Goal: Task Accomplishment & Management: Use online tool/utility

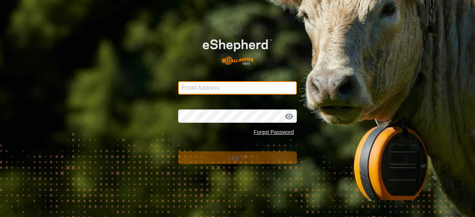
type input "jchurch@tru.ca"
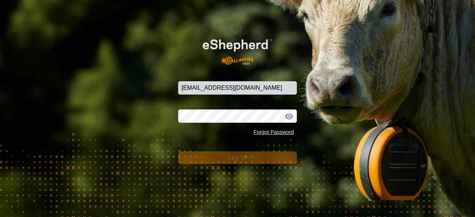
click at [254, 157] on button "Log In" at bounding box center [237, 157] width 119 height 13
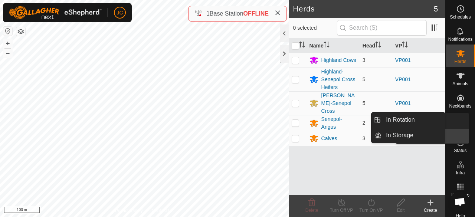
drag, startPoint x: 453, startPoint y: 132, endPoint x: 456, endPoint y: 128, distance: 5.8
click at [460, 126] on span "VPs" at bounding box center [460, 128] width 8 height 4
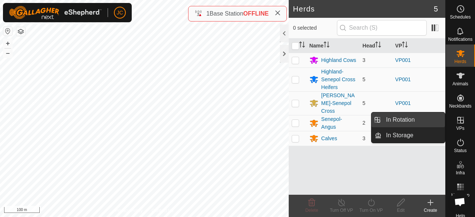
click at [425, 124] on link "In Rotation" at bounding box center [412, 119] width 63 height 15
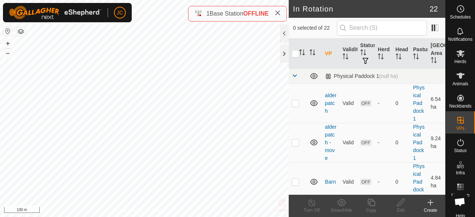
checkbox input "true"
checkbox input "false"
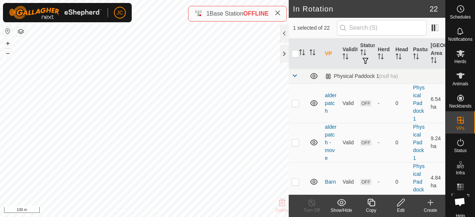
checkbox input "true"
checkbox input "false"
checkbox input "true"
checkbox input "false"
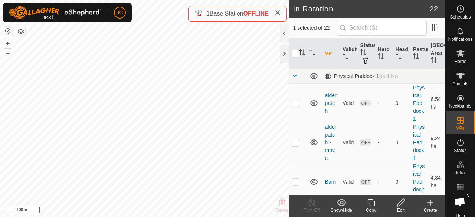
checkbox input "false"
checkbox input "true"
click at [313, 203] on icon at bounding box center [311, 202] width 9 height 9
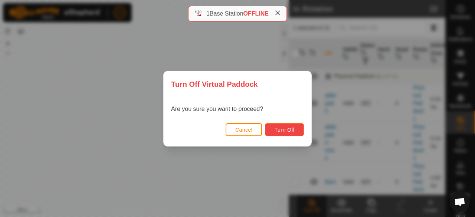
click at [278, 132] on button "Turn Off" at bounding box center [284, 129] width 39 height 13
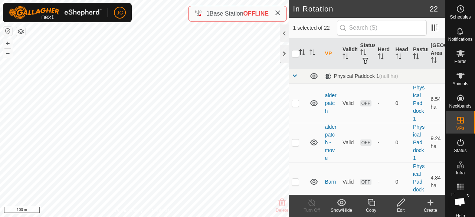
click at [397, 209] on div "Edit" at bounding box center [401, 210] width 30 height 7
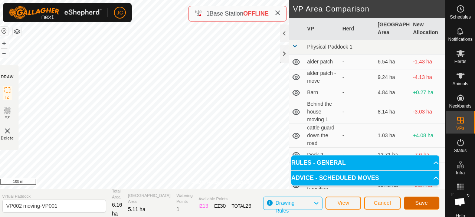
click at [411, 207] on button "Save" at bounding box center [421, 203] width 36 height 13
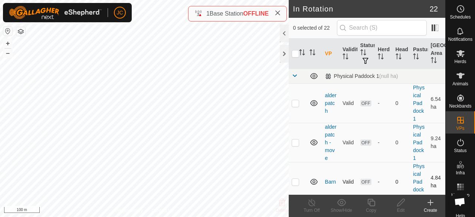
checkbox input "true"
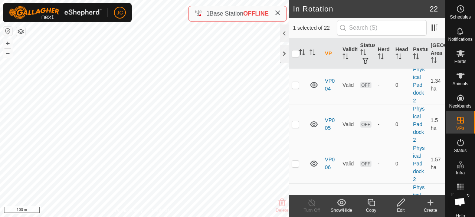
scroll to position [794, 0]
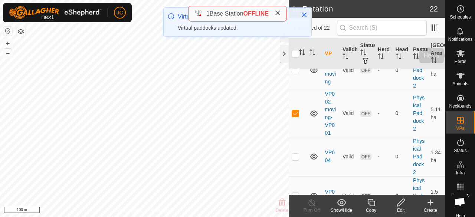
click at [455, 63] on span "Herds" at bounding box center [460, 61] width 12 height 4
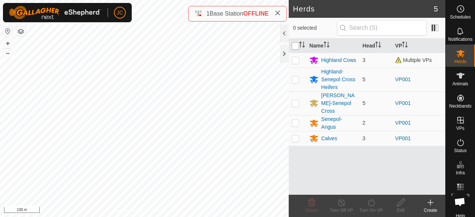
click at [293, 45] on input "checkbox" at bounding box center [294, 45] width 7 height 7
checkbox input "true"
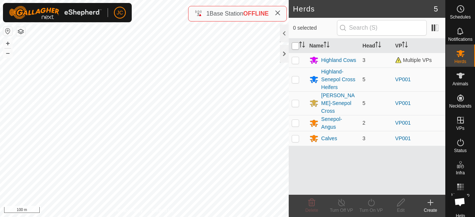
checkbox input "true"
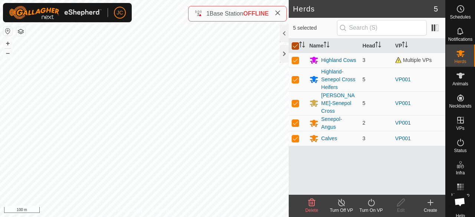
click at [292, 43] on input "checkbox" at bounding box center [294, 45] width 7 height 7
checkbox input "false"
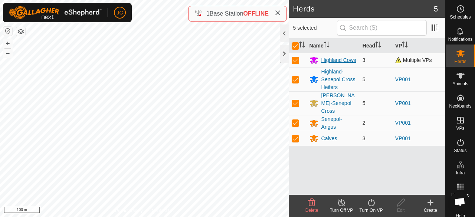
checkbox input "false"
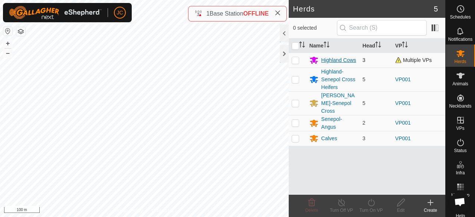
click at [343, 63] on div "Highland Cows" at bounding box center [338, 60] width 35 height 8
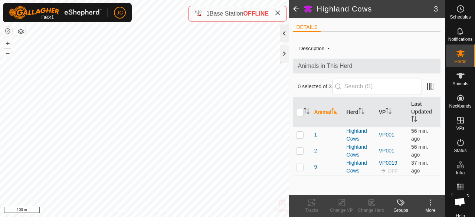
click at [284, 39] on div at bounding box center [284, 33] width 9 height 18
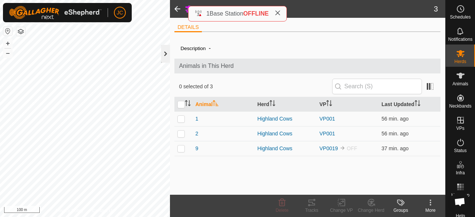
click at [165, 49] on div at bounding box center [165, 54] width 9 height 18
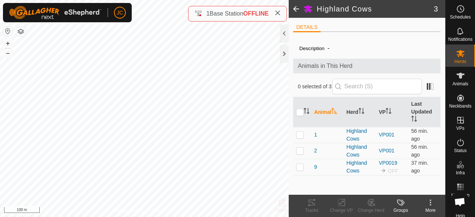
click at [291, 8] on span at bounding box center [295, 9] width 15 height 18
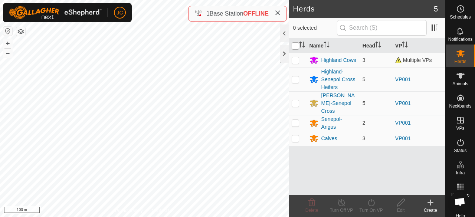
click at [294, 43] on input "checkbox" at bounding box center [294, 45] width 7 height 7
checkbox input "true"
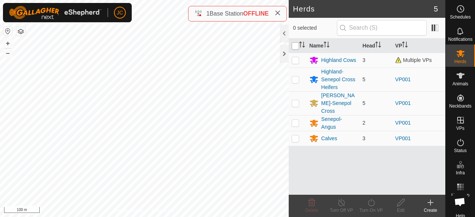
checkbox input "true"
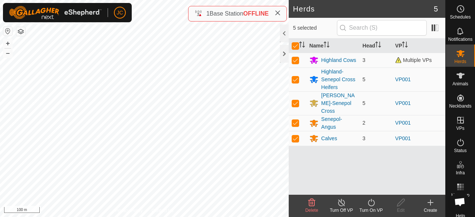
click at [368, 208] on div "Turn On VP" at bounding box center [371, 210] width 30 height 7
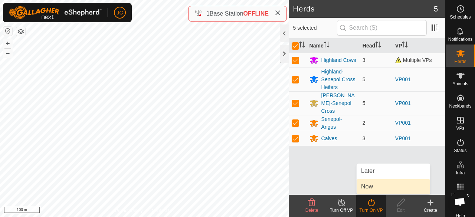
click at [370, 188] on link "Now" at bounding box center [392, 186] width 73 height 15
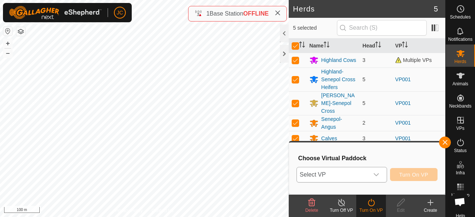
click at [370, 174] on div "dropdown trigger" at bounding box center [376, 174] width 15 height 15
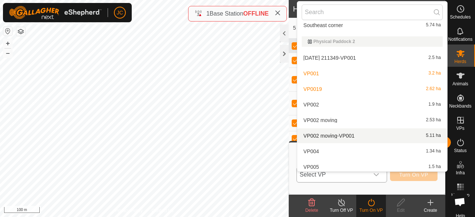
scroll to position [228, 0]
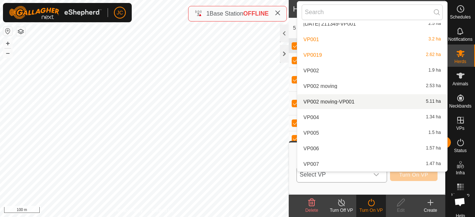
click at [332, 104] on li "VP002 moving-VP001 5.11 ha" at bounding box center [372, 101] width 150 height 15
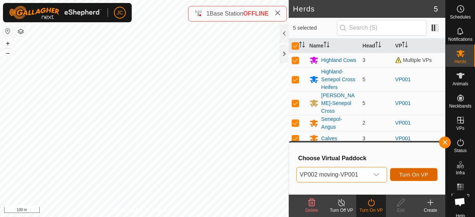
click at [431, 174] on button "Turn On VP" at bounding box center [413, 174] width 47 height 13
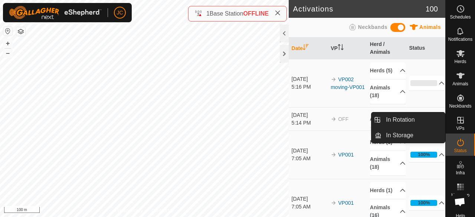
click at [459, 130] on span "VPs" at bounding box center [460, 128] width 8 height 4
click at [427, 118] on link "In Rotation" at bounding box center [412, 119] width 63 height 15
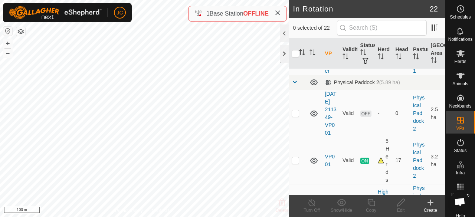
scroll to position [630, 0]
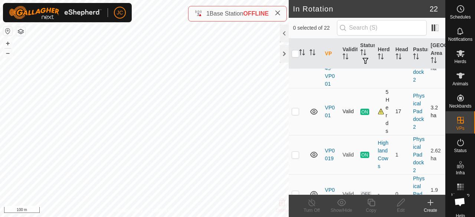
click at [293, 114] on p-checkbox at bounding box center [294, 111] width 7 height 6
checkbox input "true"
click at [314, 210] on div "Turn Off" at bounding box center [312, 210] width 30 height 7
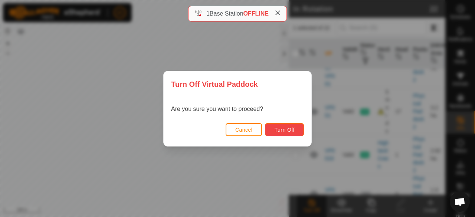
click at [288, 132] on span "Turn Off" at bounding box center [284, 130] width 20 height 6
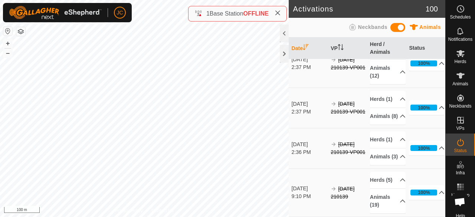
scroll to position [4736, 0]
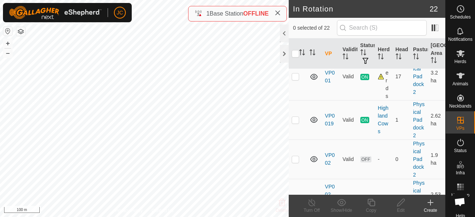
scroll to position [667, 0]
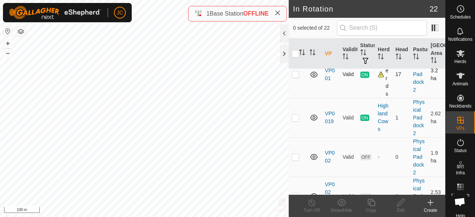
click at [296, 77] on p-checkbox at bounding box center [294, 74] width 7 height 6
checkbox input "true"
click at [297, 121] on p-checkbox at bounding box center [294, 118] width 7 height 6
checkbox input "false"
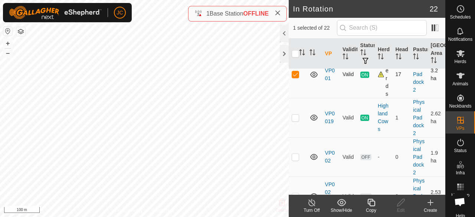
click at [293, 92] on td at bounding box center [297, 74] width 18 height 47
checkbox input "false"
click at [297, 121] on p-checkbox at bounding box center [294, 118] width 7 height 6
checkbox input "true"
click at [311, 206] on icon at bounding box center [311, 202] width 9 height 9
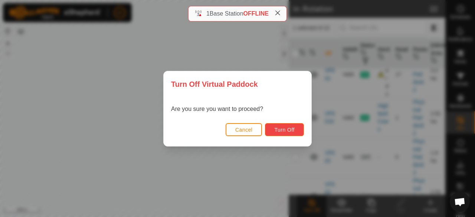
click at [291, 134] on button "Turn Off" at bounding box center [284, 129] width 39 height 13
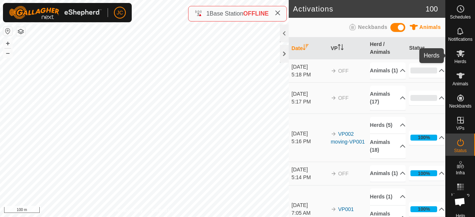
click at [454, 59] on span "Herds" at bounding box center [460, 61] width 12 height 4
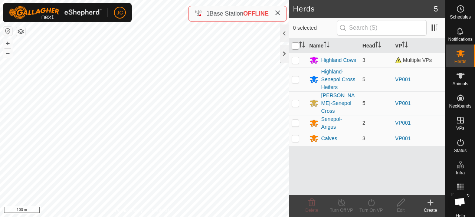
click at [297, 45] on input "checkbox" at bounding box center [294, 45] width 7 height 7
checkbox input "true"
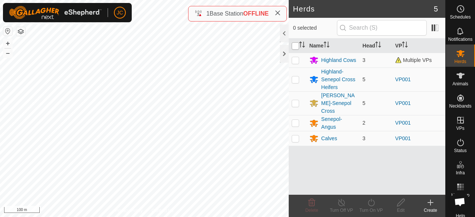
checkbox input "true"
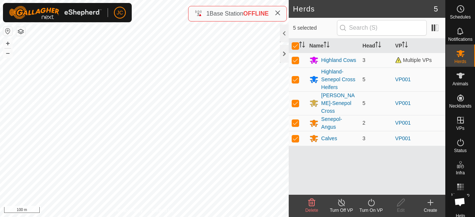
click at [342, 201] on icon at bounding box center [341, 202] width 7 height 7
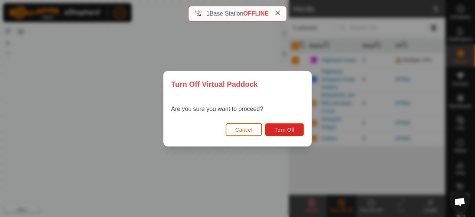
click at [243, 133] on button "Cancel" at bounding box center [243, 129] width 37 height 13
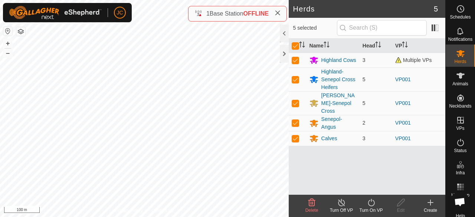
click at [373, 204] on icon at bounding box center [370, 202] width 9 height 9
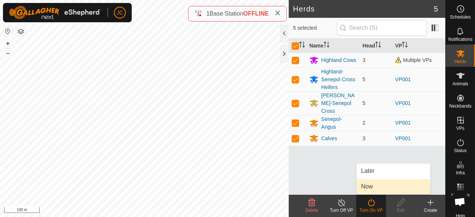
click at [371, 189] on link "Now" at bounding box center [392, 186] width 73 height 15
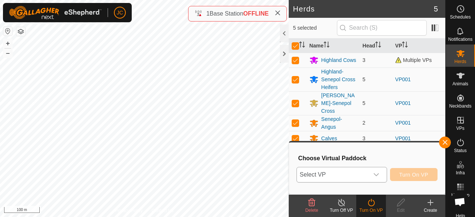
click at [363, 175] on span "Select VP" at bounding box center [333, 174] width 72 height 15
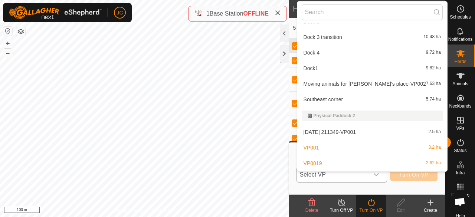
scroll to position [156, 0]
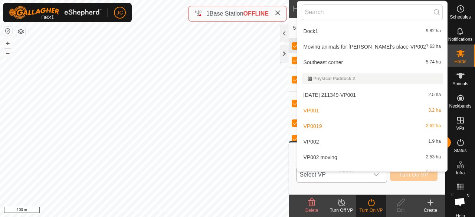
click at [341, 128] on li "VP0019 2.62 ha" at bounding box center [372, 126] width 150 height 15
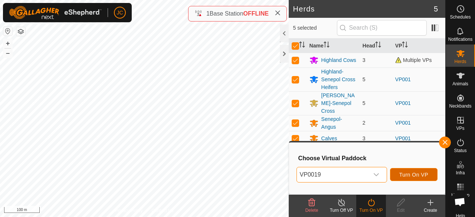
click at [412, 177] on span "Turn On VP" at bounding box center [413, 175] width 29 height 6
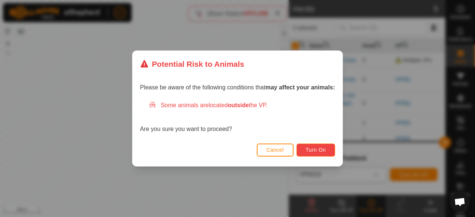
click at [329, 150] on button "Turn On" at bounding box center [315, 150] width 39 height 13
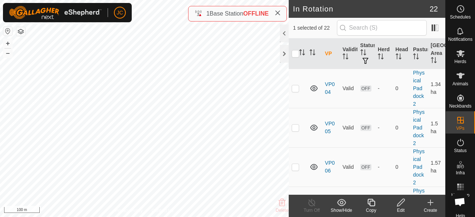
scroll to position [802, 0]
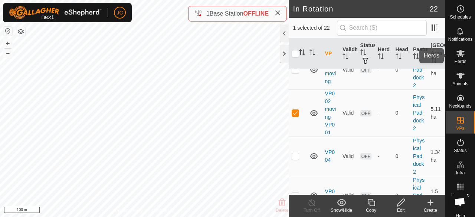
click at [454, 60] on span "Herds" at bounding box center [460, 61] width 12 height 4
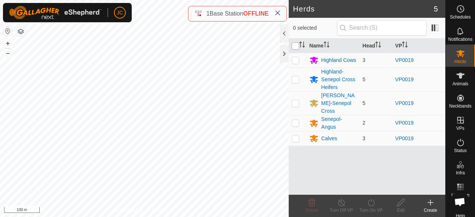
click at [296, 43] on input "checkbox" at bounding box center [294, 45] width 7 height 7
checkbox input "true"
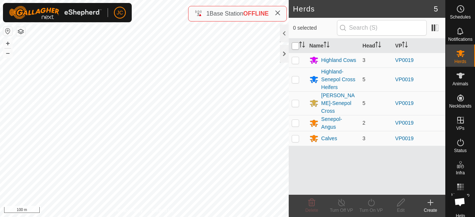
checkbox input "true"
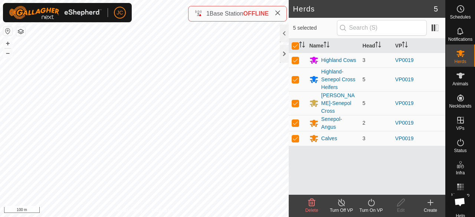
click at [372, 208] on div "Turn On VP" at bounding box center [371, 210] width 30 height 7
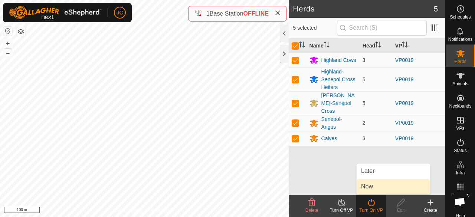
click at [374, 187] on link "Now" at bounding box center [392, 186] width 73 height 15
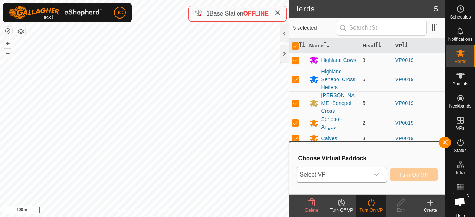
click at [350, 178] on span "Select VP" at bounding box center [333, 174] width 72 height 15
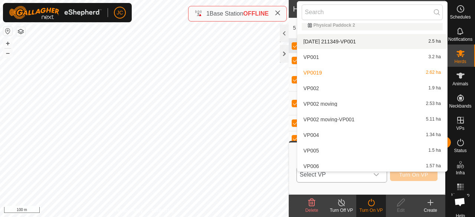
scroll to position [228, 0]
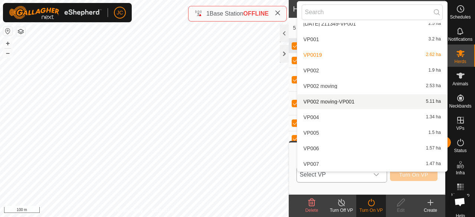
click at [337, 102] on li "VP002 moving-VP001 5.11 ha" at bounding box center [372, 101] width 150 height 15
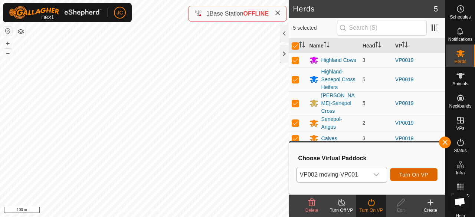
click at [405, 175] on span "Turn On VP" at bounding box center [413, 175] width 29 height 6
